Goal: Find specific page/section: Locate a particular part of the current website

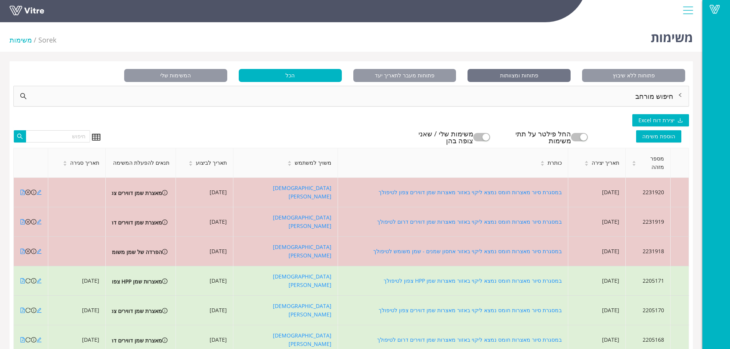
click at [505, 72] on span "פתוחות ומצוותות" at bounding box center [518, 75] width 103 height 13
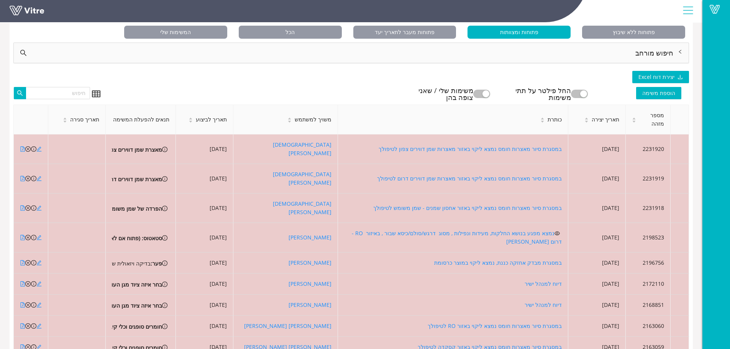
scroll to position [73, 0]
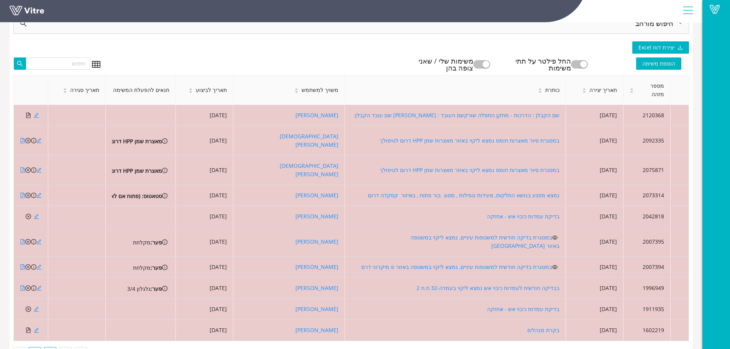
click at [35, 347] on link "3" at bounding box center [34, 352] width 11 height 11
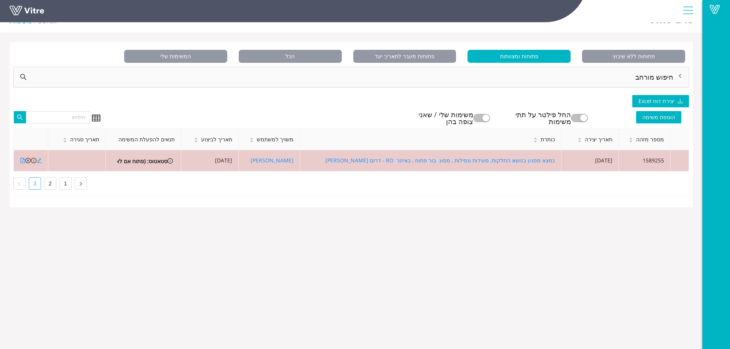
scroll to position [19, 0]
click at [80, 185] on icon "right" at bounding box center [81, 184] width 2 height 4
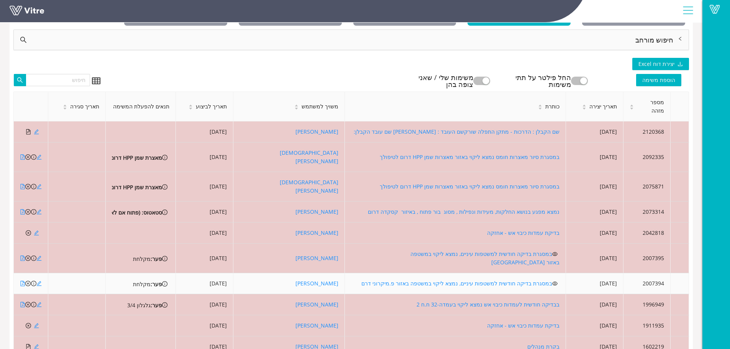
scroll to position [73, 0]
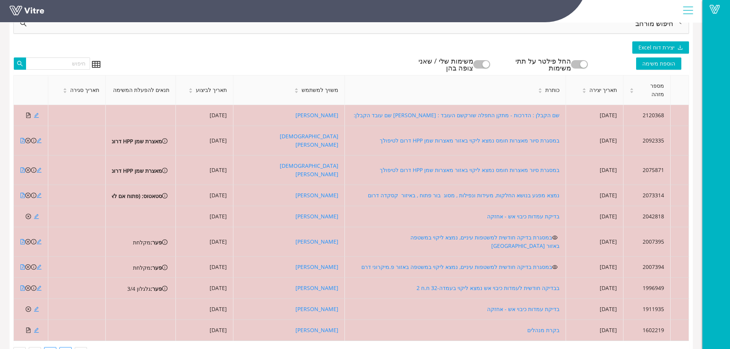
click at [63, 347] on link "1" at bounding box center [65, 352] width 11 height 11
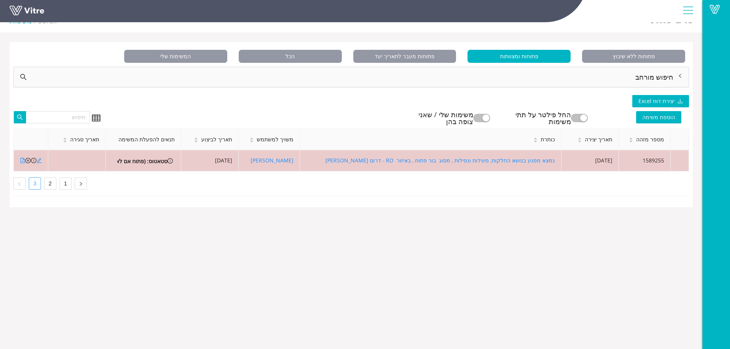
scroll to position [19, 0]
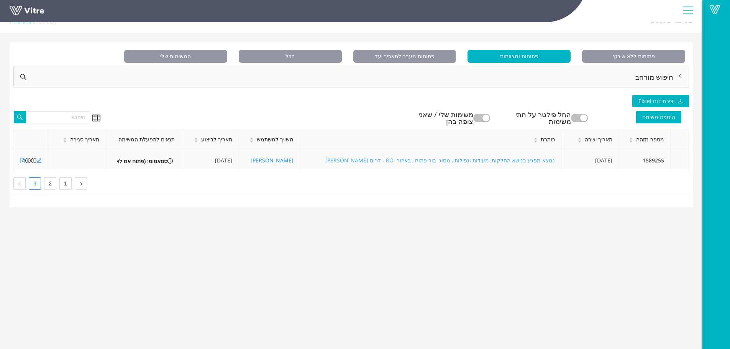
click at [390, 161] on link "נמצא מפגע בנושא החלקות, מעידות ונפילות , מסוג בור פתוח , באיזור RO - דרום [PERS…" at bounding box center [439, 160] width 229 height 7
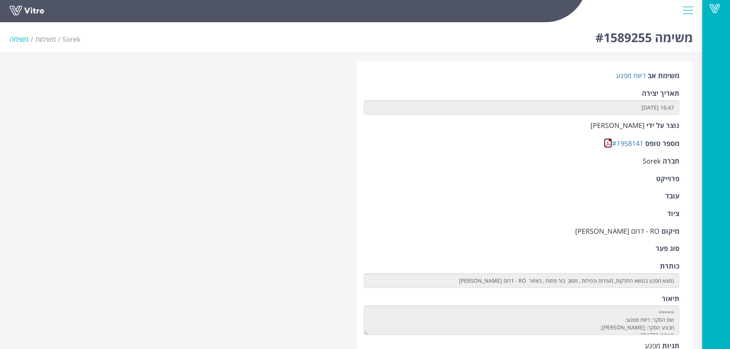
click at [606, 144] on link at bounding box center [608, 143] width 8 height 10
